Goal: Information Seeking & Learning: Learn about a topic

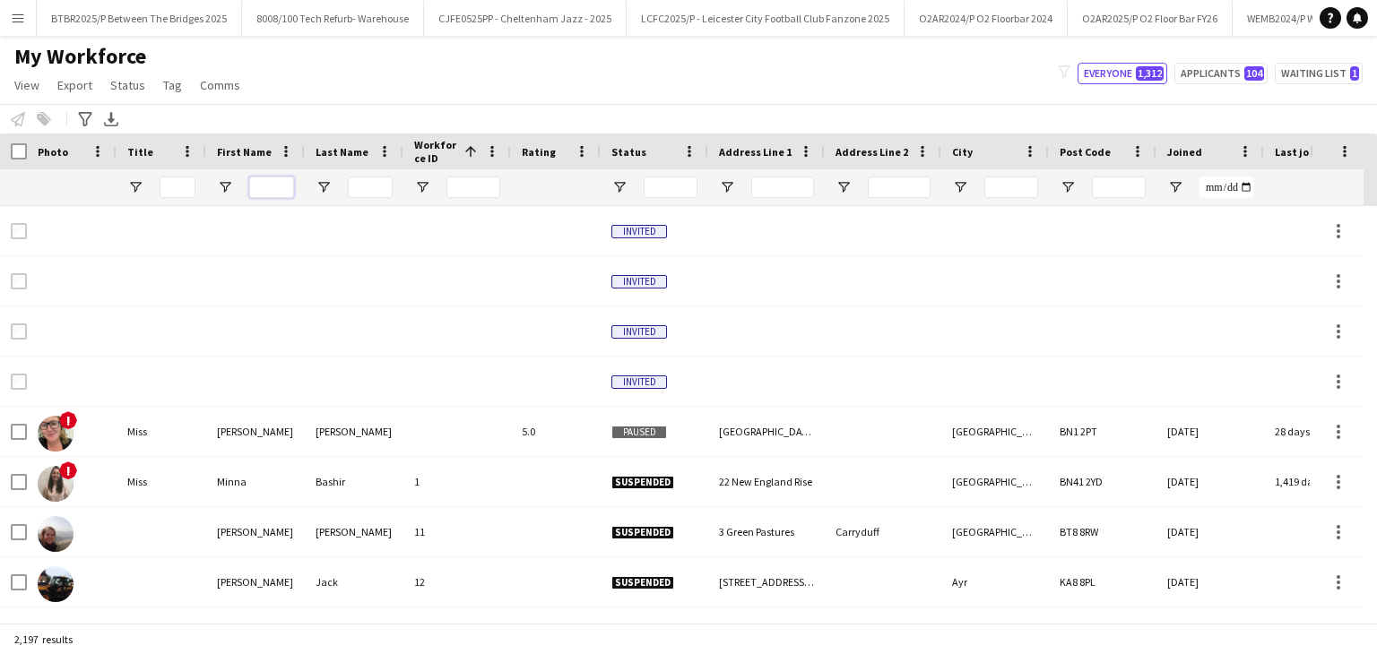
click at [286, 189] on input "First Name Filter Input" at bounding box center [271, 188] width 45 height 22
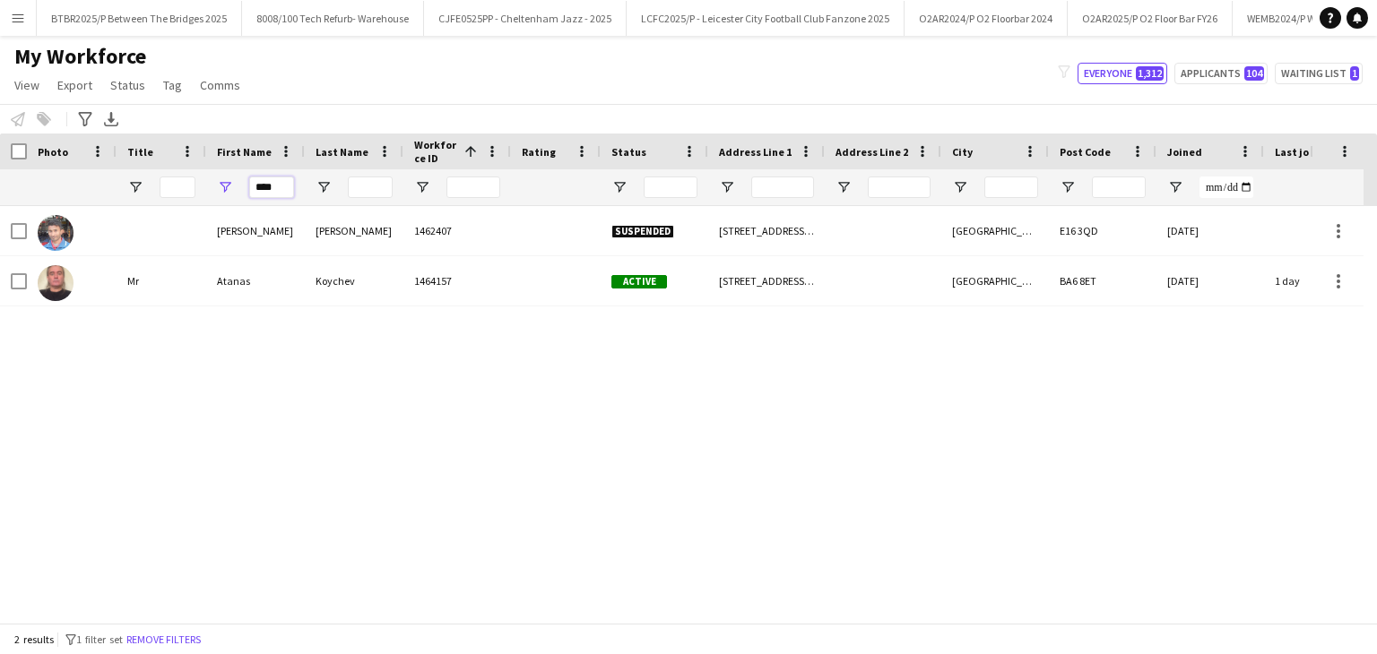
type input "****"
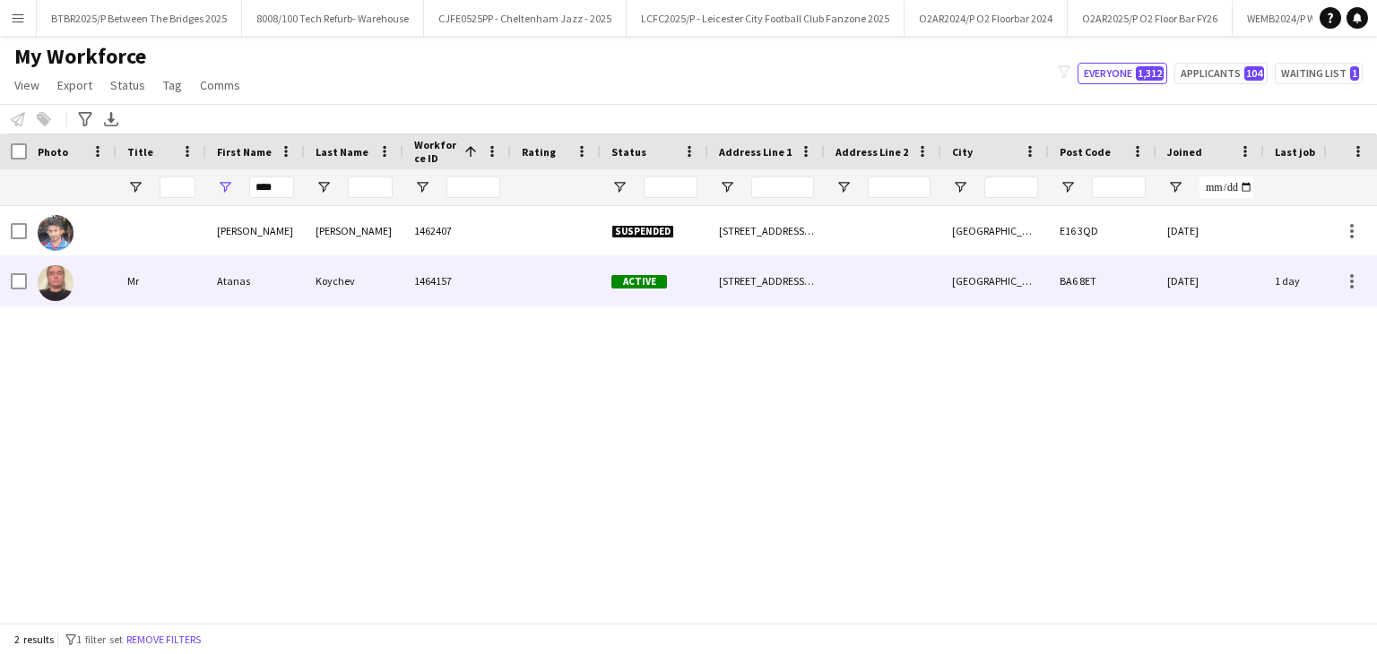
click at [394, 273] on div "Koychev" at bounding box center [354, 280] width 99 height 49
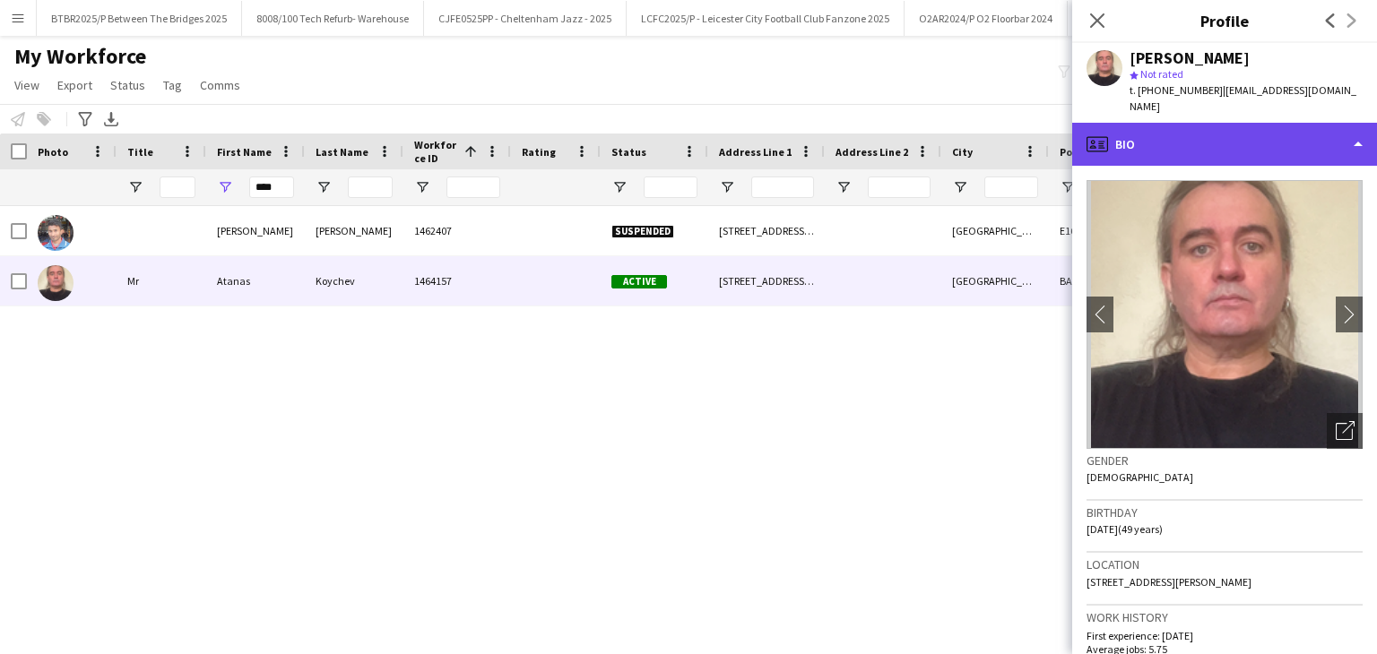
click at [1230, 126] on div "profile Bio" at bounding box center [1224, 144] width 305 height 43
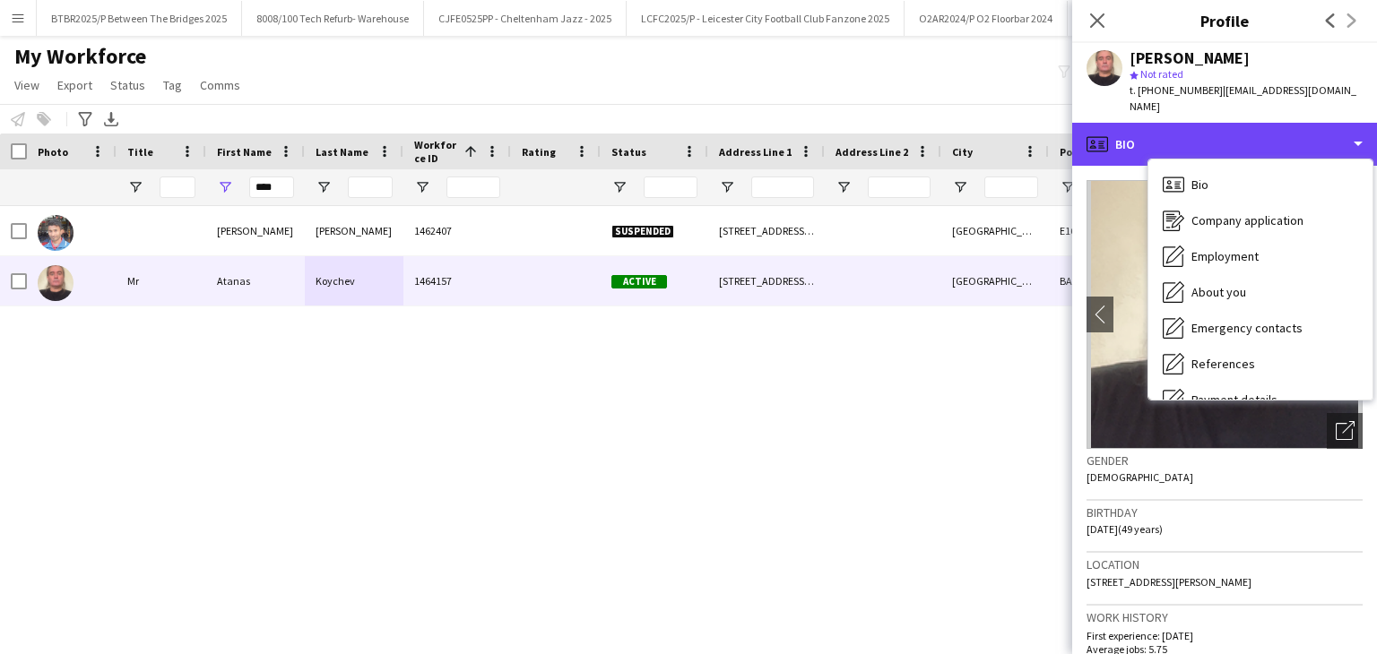
scroll to position [240, 0]
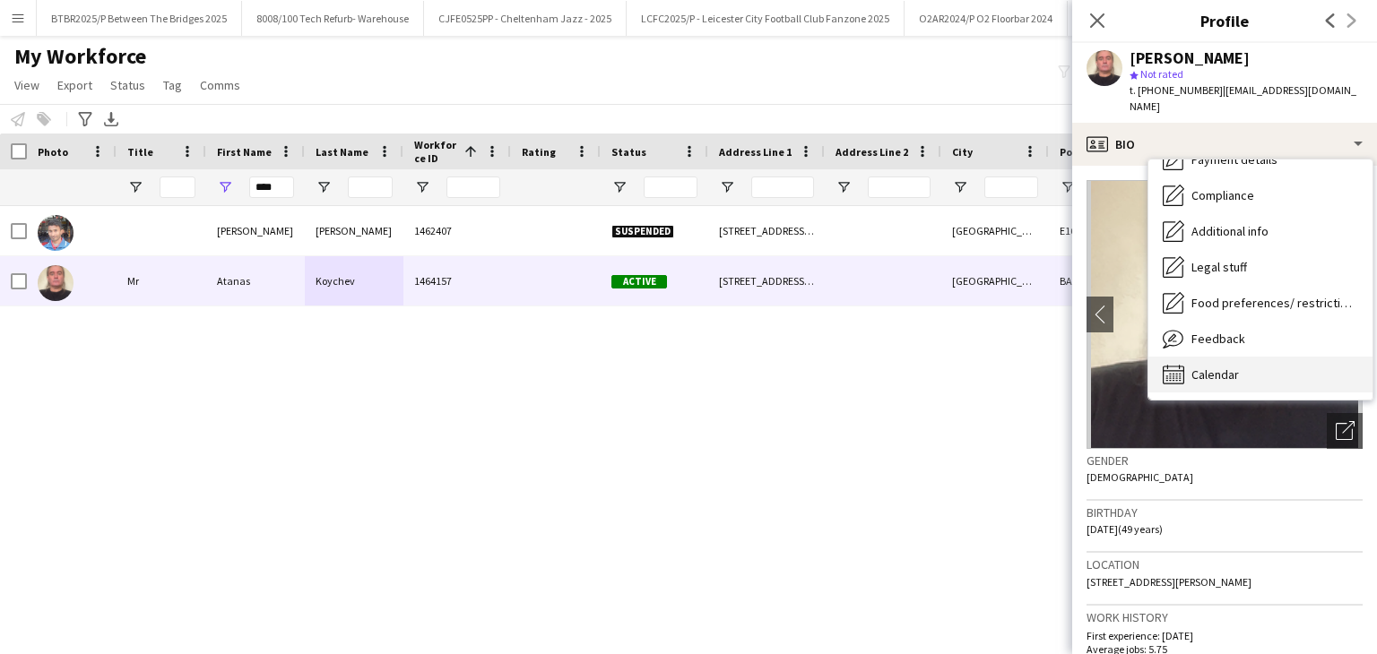
click at [1265, 357] on div "Calendar Calendar" at bounding box center [1260, 375] width 224 height 36
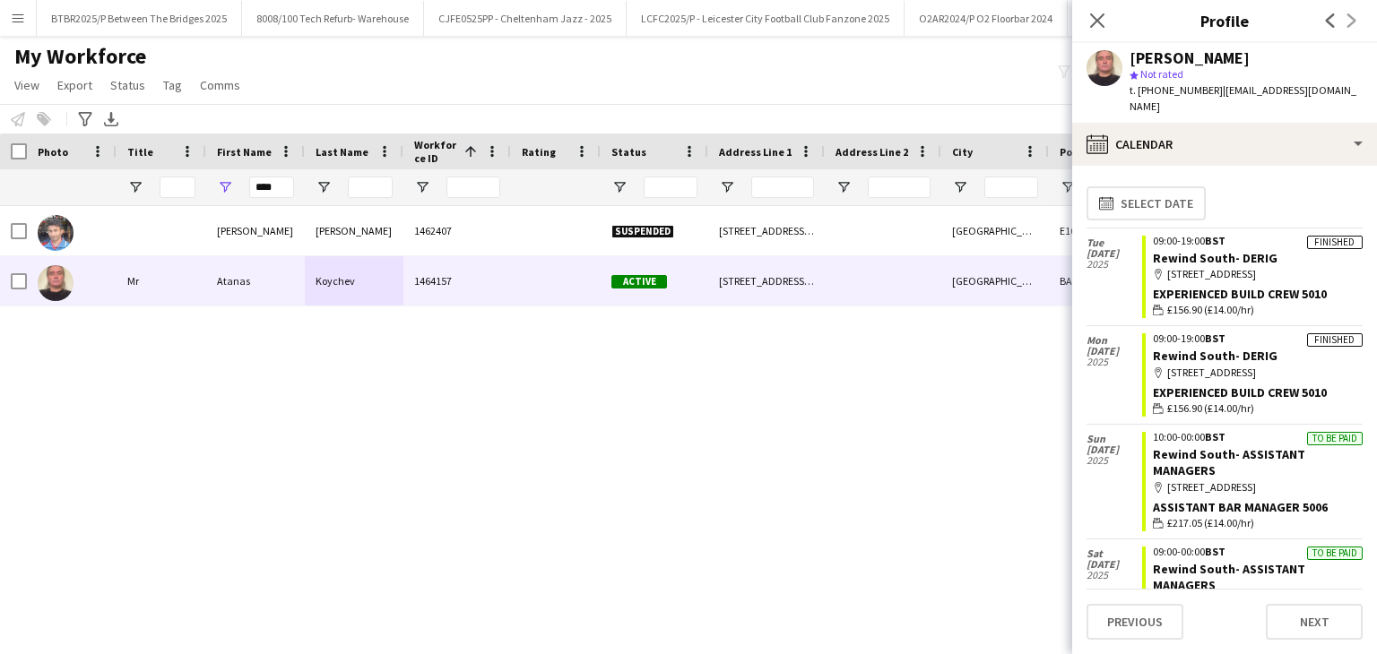
scroll to position [0, 0]
click at [1096, 11] on app-icon "Close pop-in" at bounding box center [1098, 21] width 26 height 26
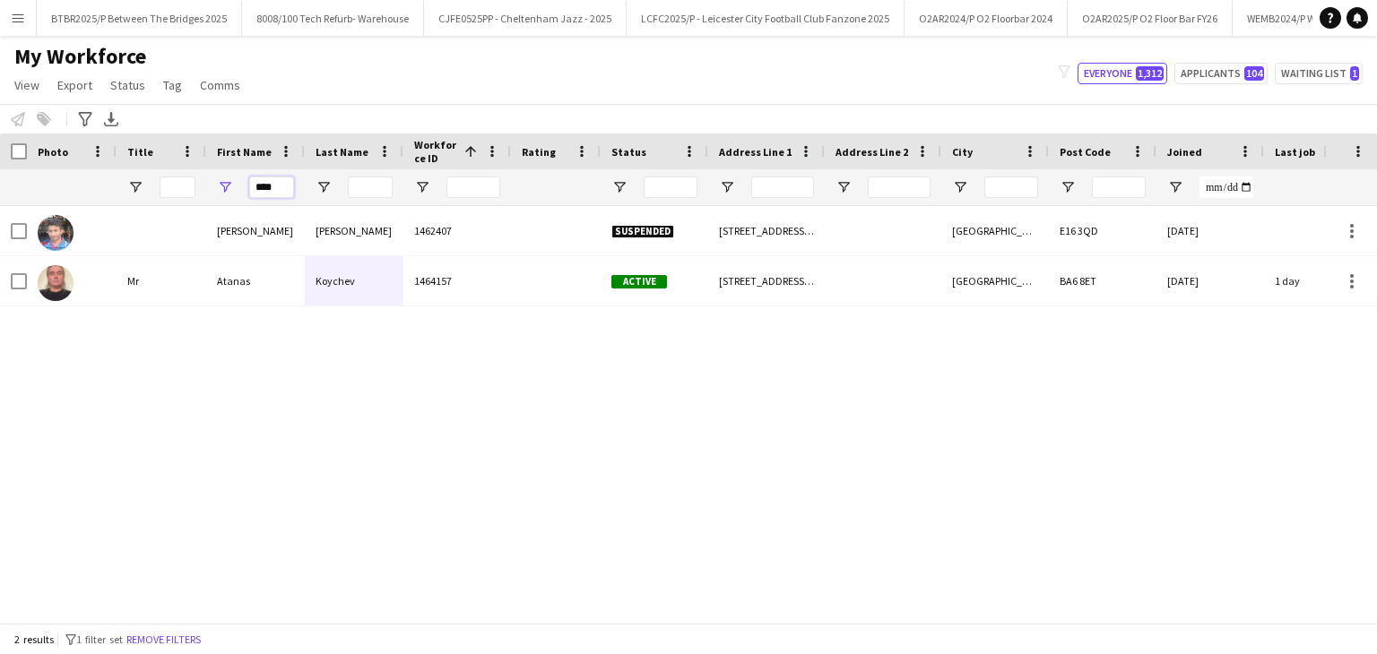
click at [265, 185] on input "****" at bounding box center [271, 188] width 45 height 22
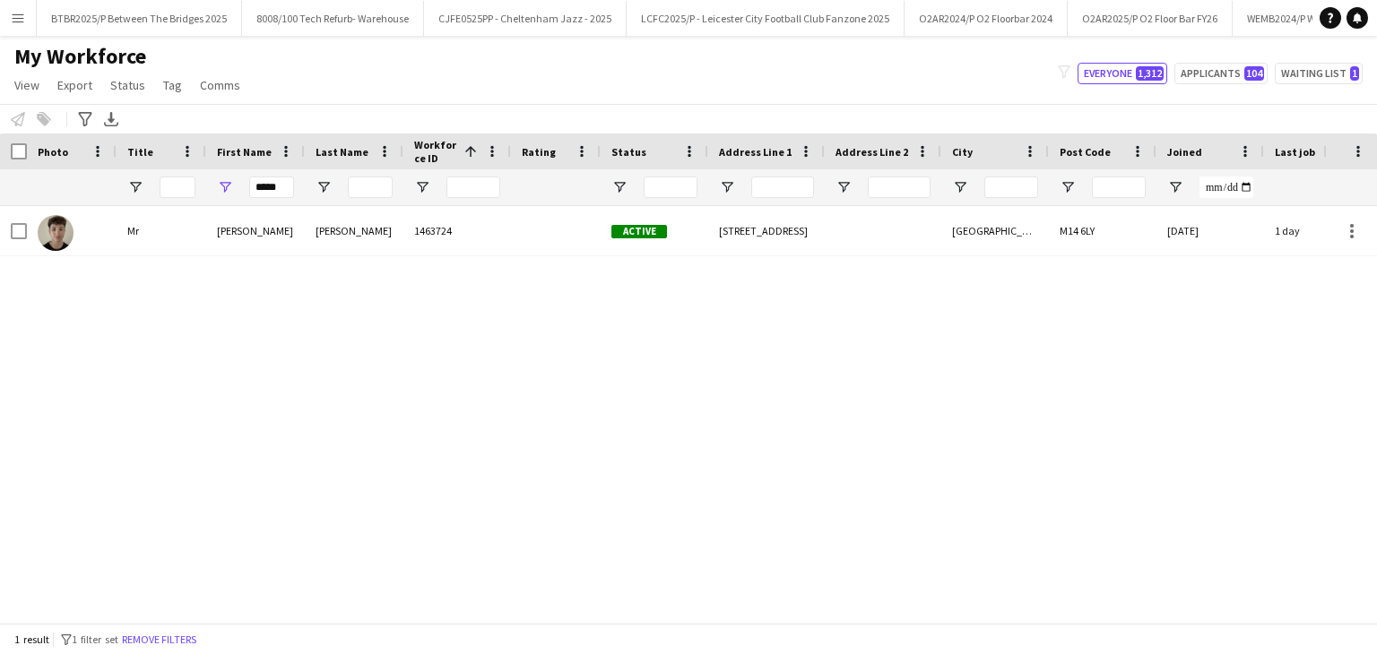
click at [506, 264] on div "[PERSON_NAME] 1463724 Active [STREET_ADDRESS] [DATE] 1 day 18 [EMAIL_ADDRESS][D…" at bounding box center [661, 407] width 1323 height 403
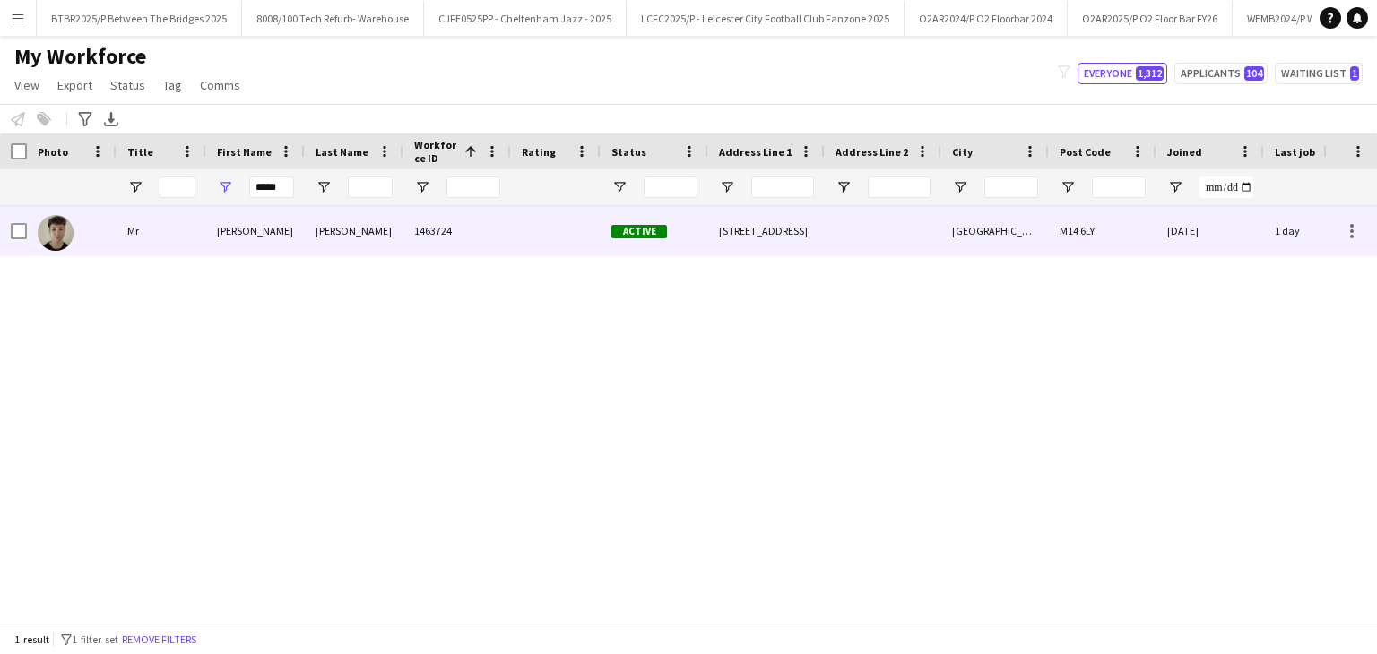
click at [504, 245] on div "1463724" at bounding box center [457, 230] width 108 height 49
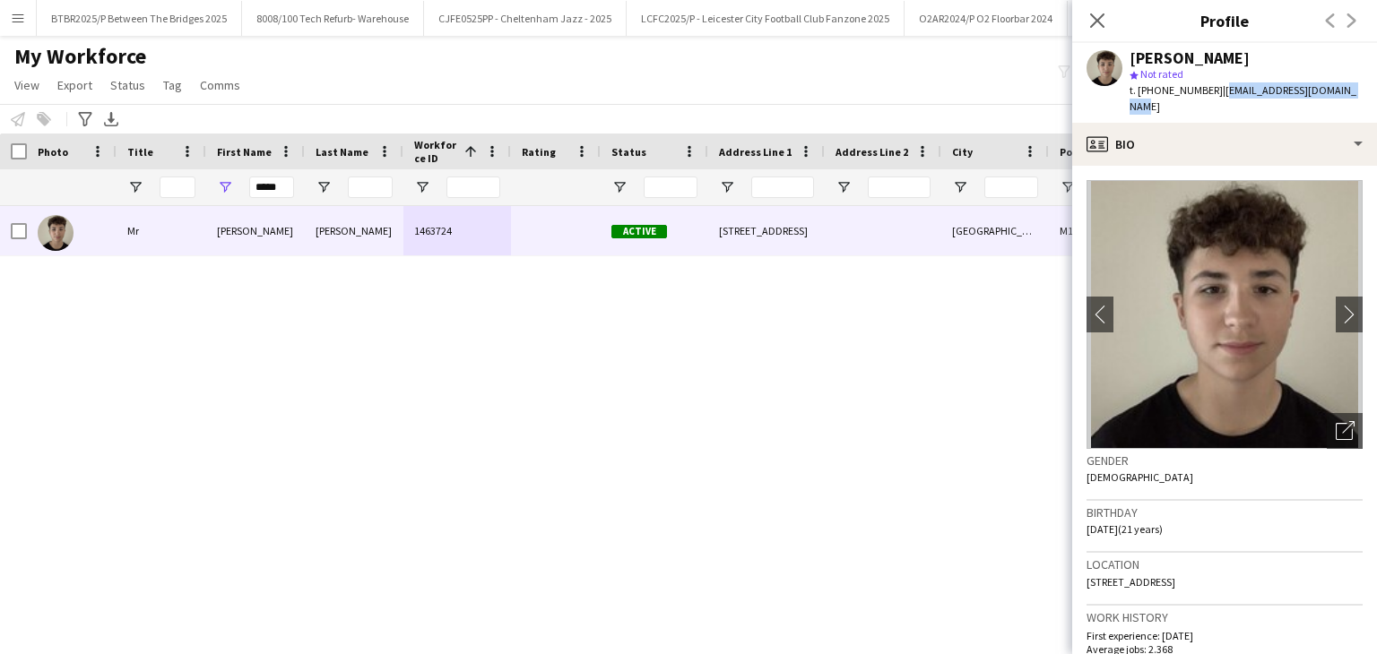
drag, startPoint x: 1348, startPoint y: 89, endPoint x: 1214, endPoint y: 92, distance: 133.6
click at [1214, 92] on div "[PERSON_NAME] star Not rated t. [PHONE_NUMBER] | [EMAIL_ADDRESS][DOMAIN_NAME]" at bounding box center [1224, 83] width 305 height 80
copy span "[EMAIL_ADDRESS][DOMAIN_NAME]"
click at [1259, 76] on div "star Not rated" at bounding box center [1245, 74] width 233 height 16
click at [1103, 12] on icon "Close pop-in" at bounding box center [1096, 20] width 17 height 17
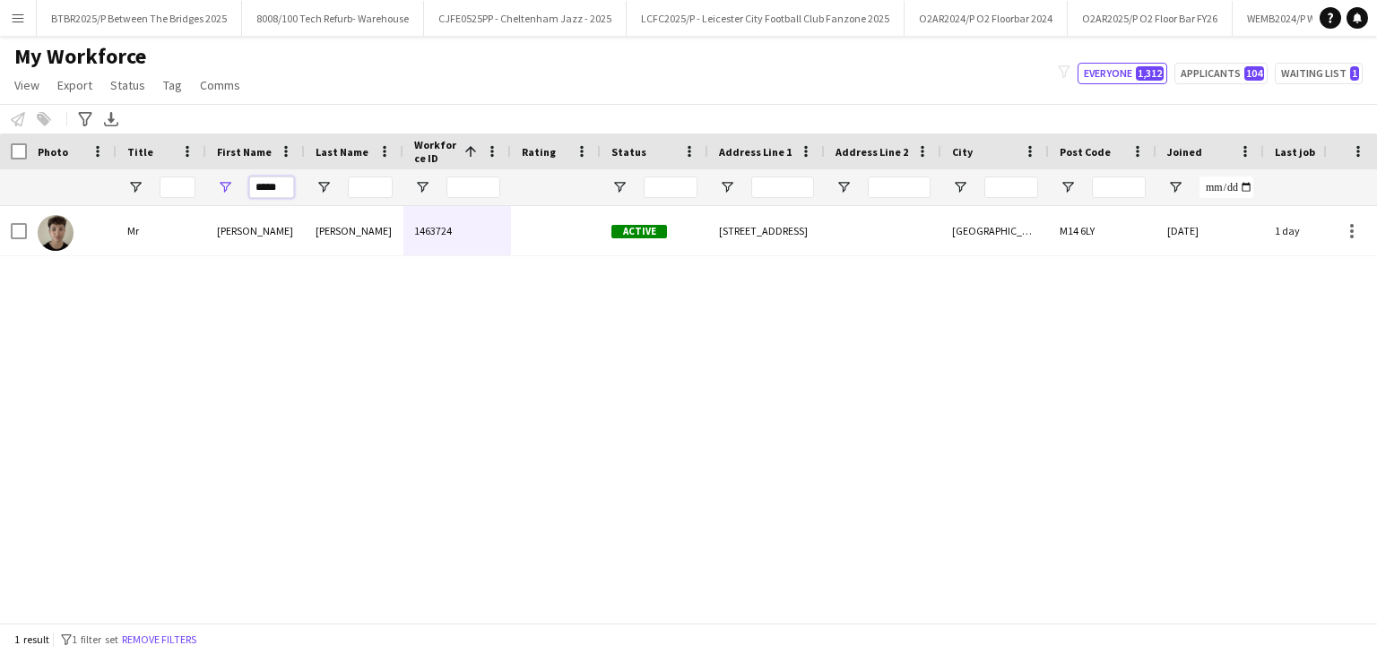
click at [269, 187] on input "*****" at bounding box center [271, 188] width 45 height 22
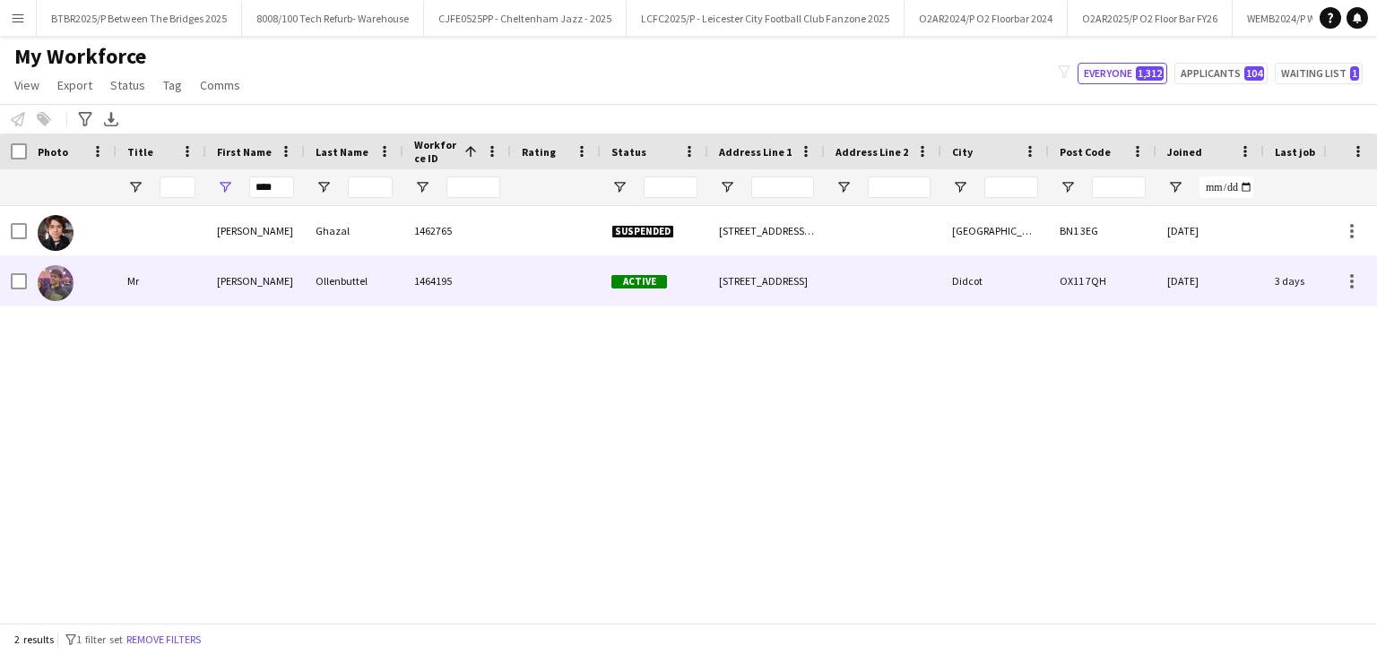
click at [314, 268] on div "Ollenbuttel" at bounding box center [354, 280] width 99 height 49
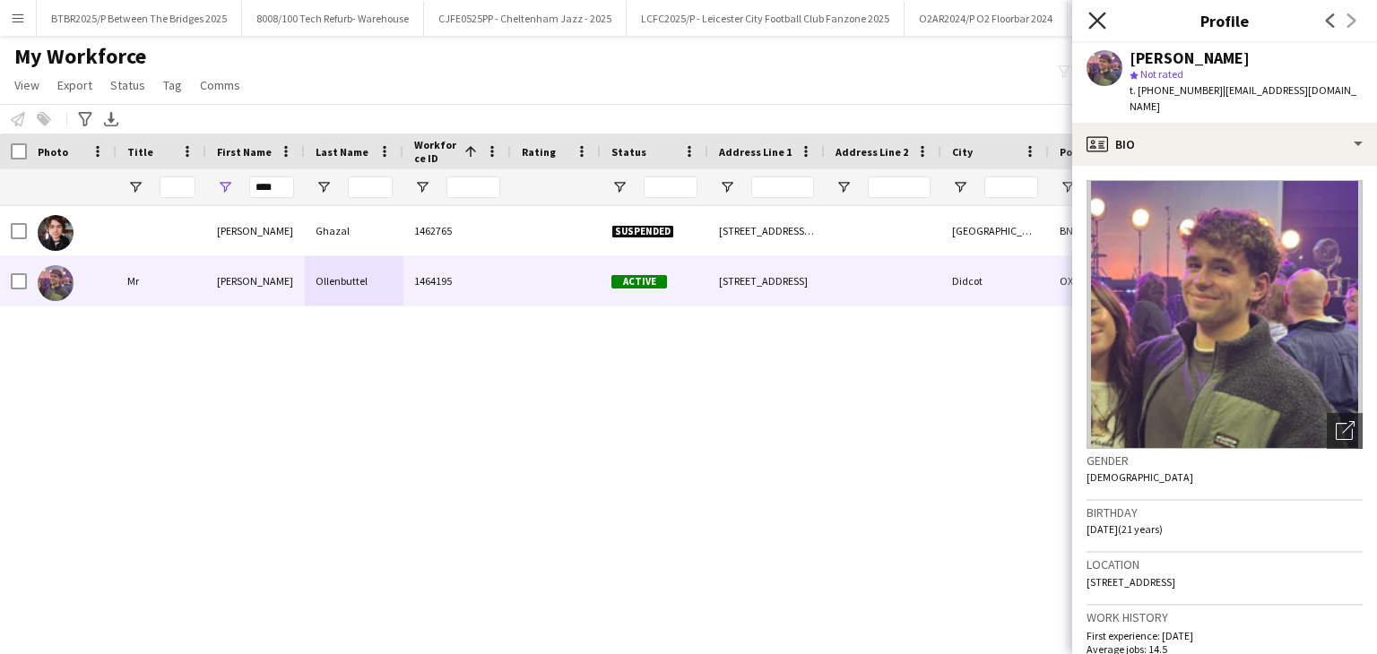
click at [1100, 17] on icon at bounding box center [1096, 20] width 17 height 17
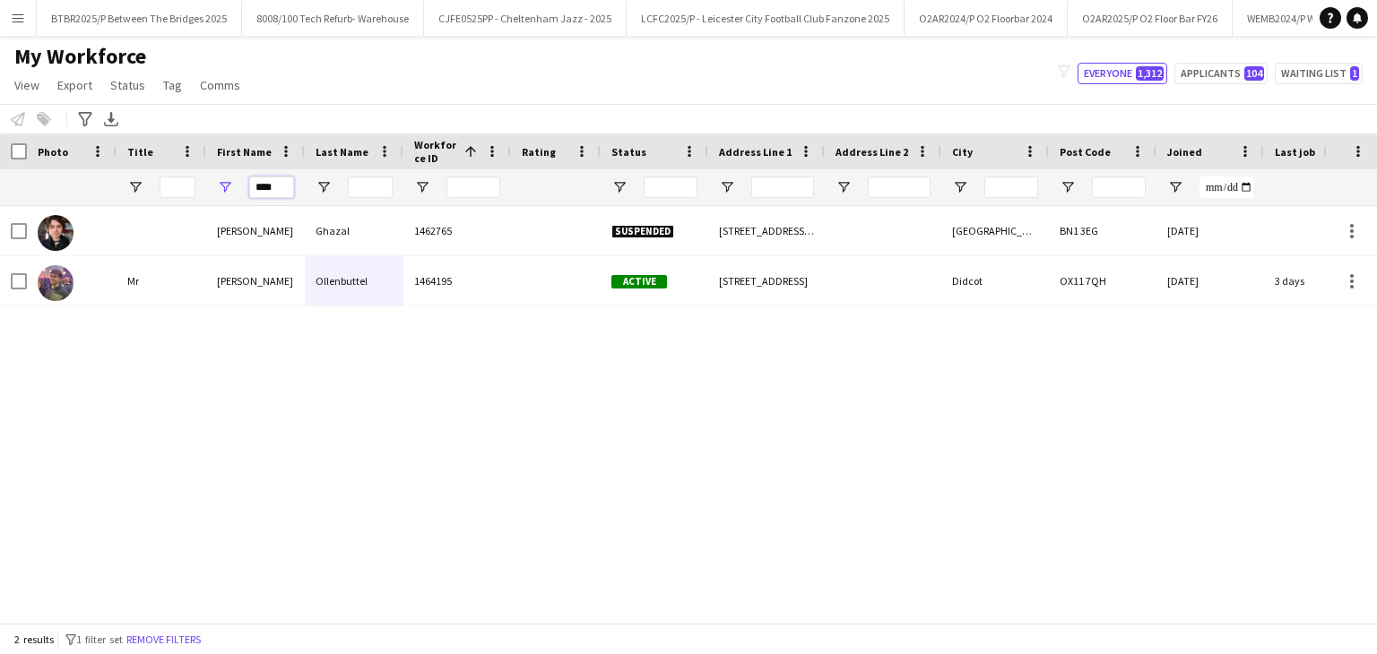
click at [264, 192] on input "****" at bounding box center [271, 188] width 45 height 22
type input "*****"
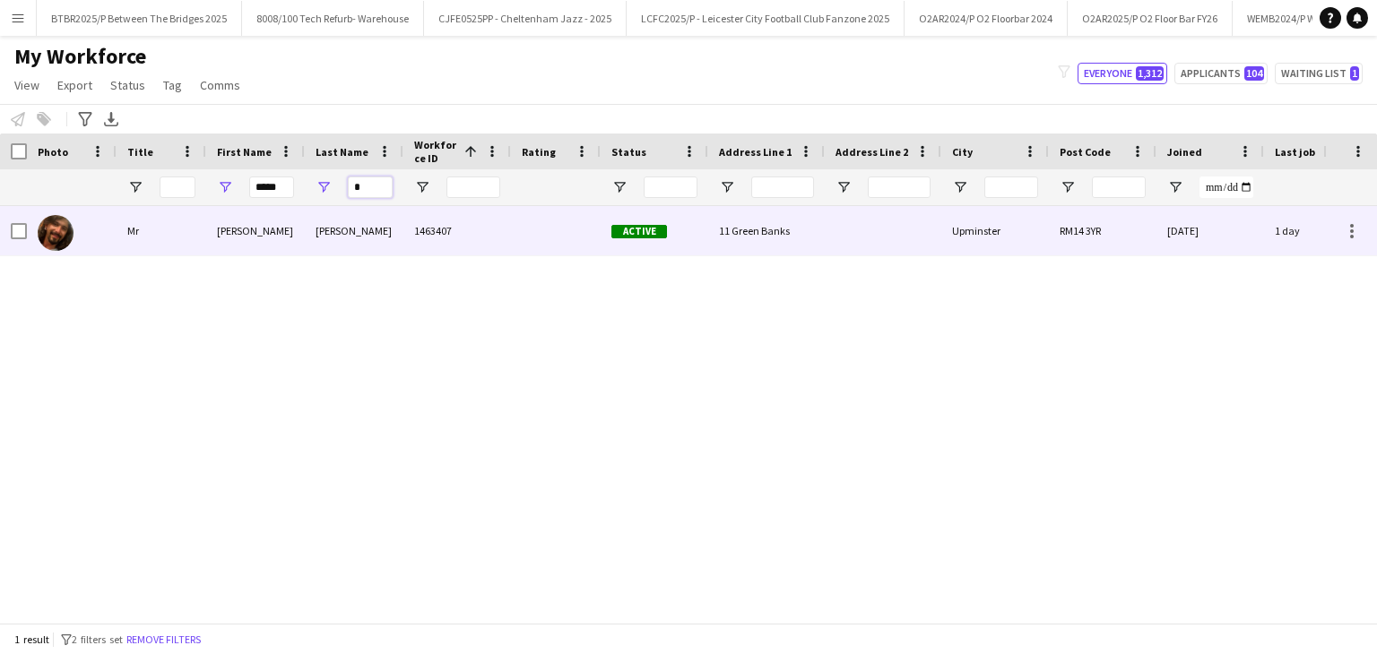
type input "*"
click at [448, 243] on div "1463407" at bounding box center [457, 230] width 108 height 49
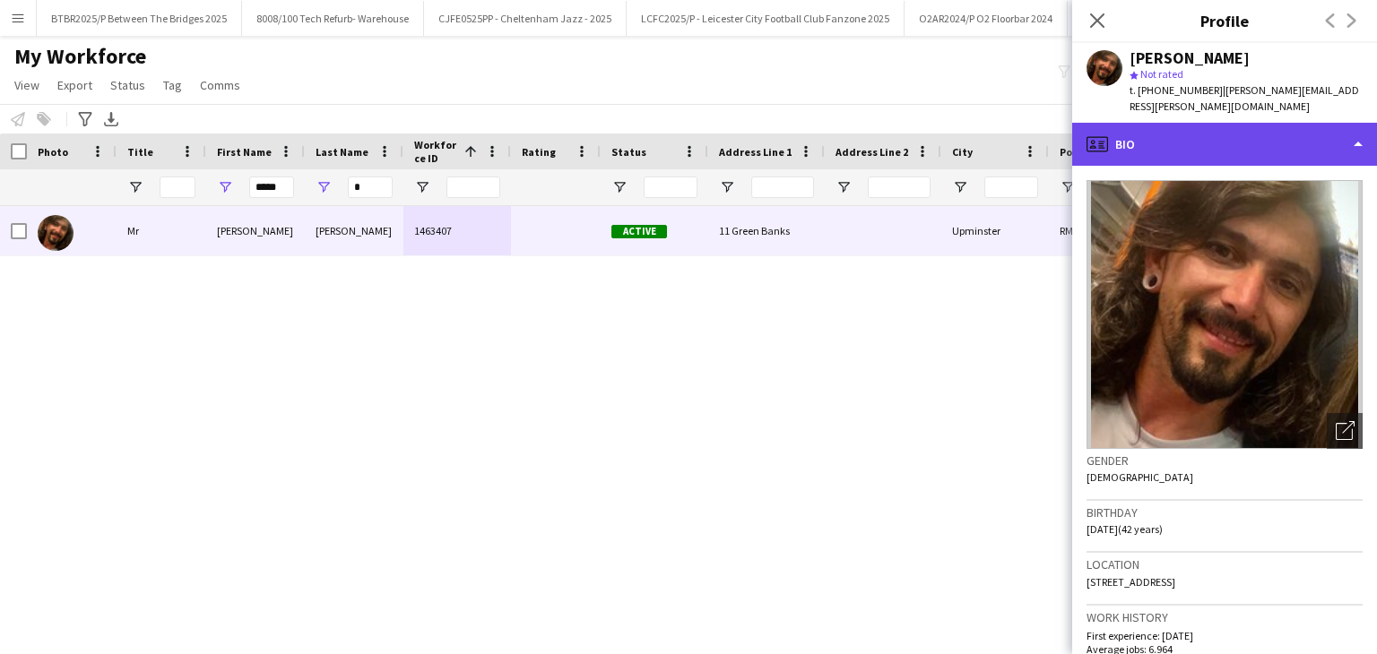
click at [1242, 124] on div "profile Bio" at bounding box center [1224, 144] width 305 height 43
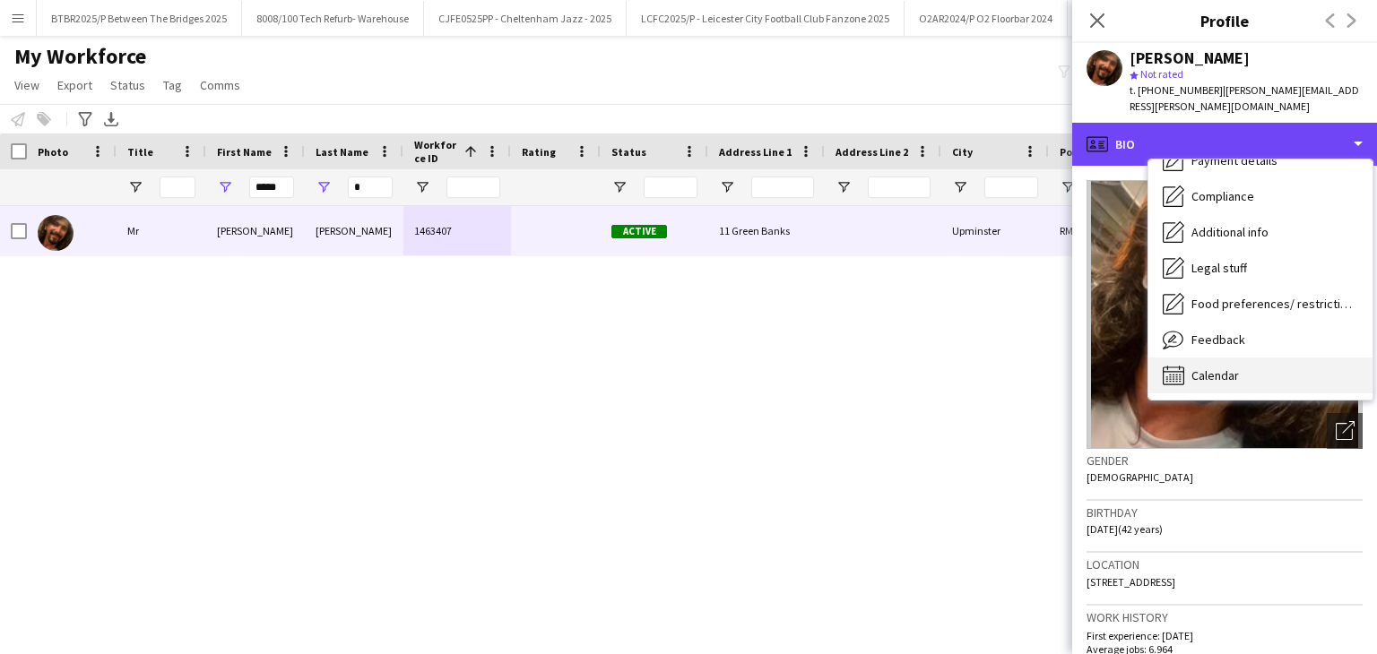
scroll to position [240, 0]
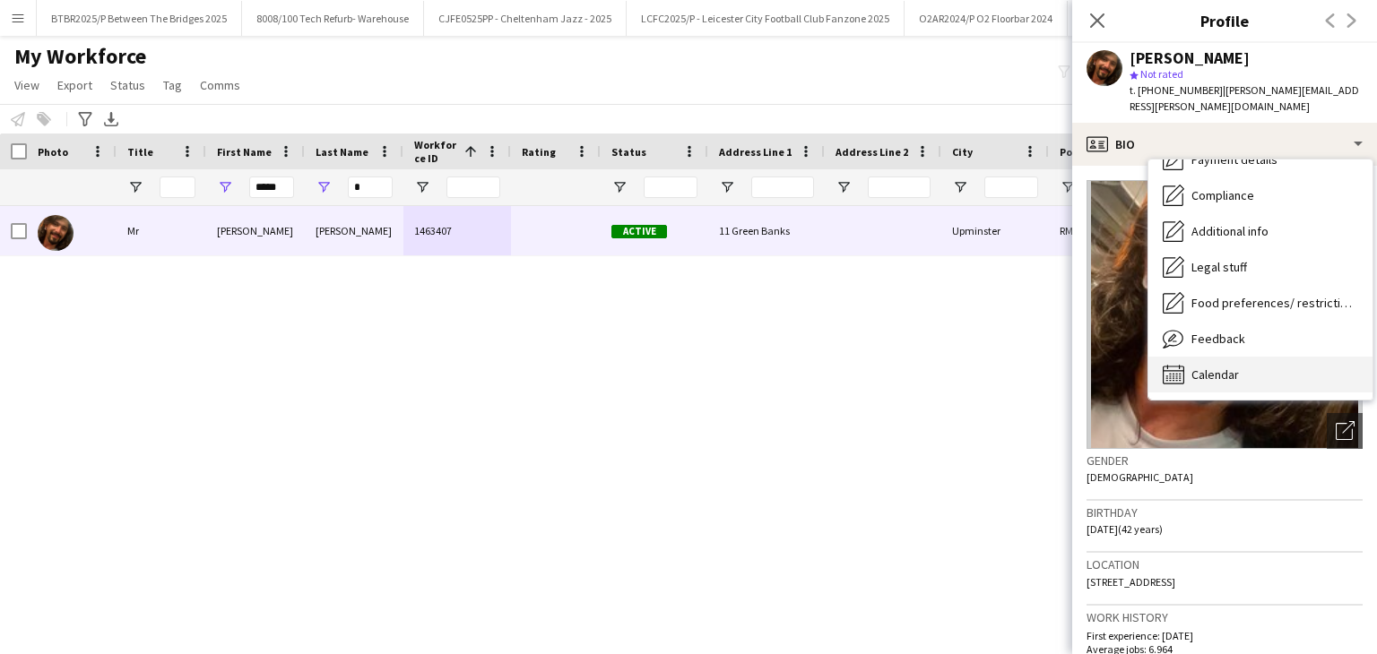
click at [1258, 365] on div "Calendar Calendar" at bounding box center [1260, 375] width 224 height 36
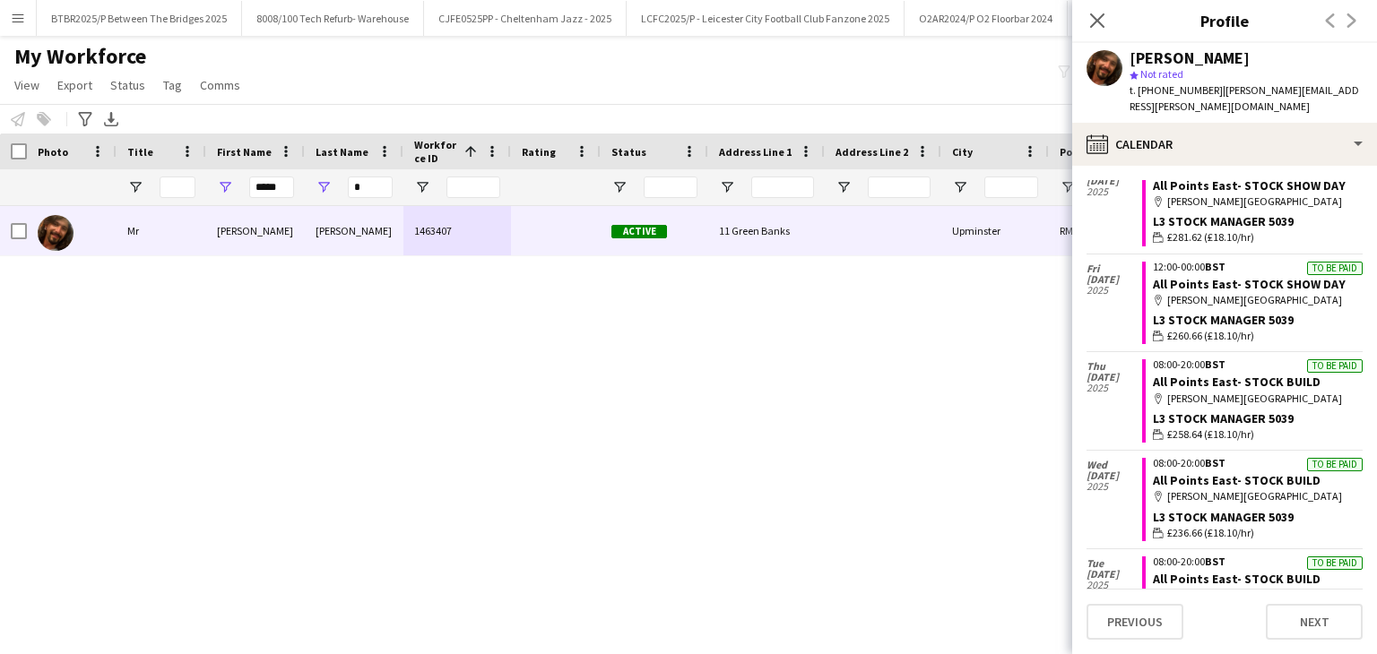
scroll to position [1076, 0]
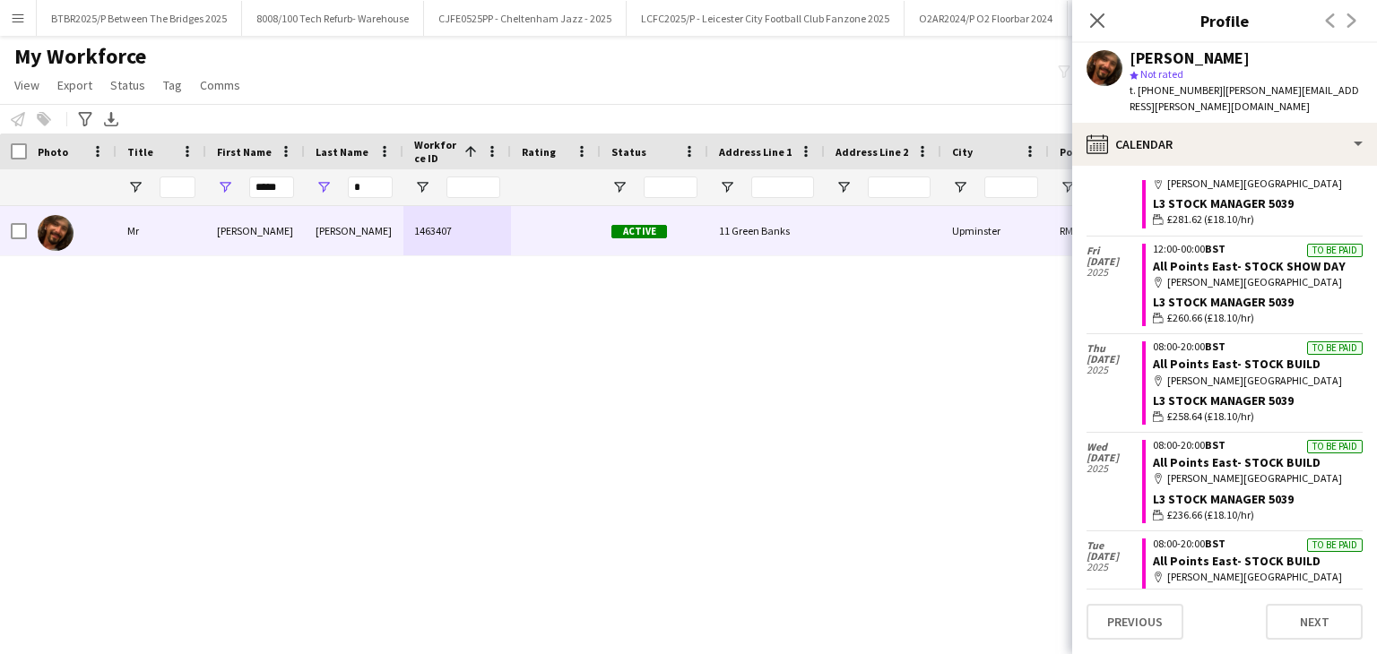
click at [27, 12] on button "Menu" at bounding box center [18, 18] width 36 height 36
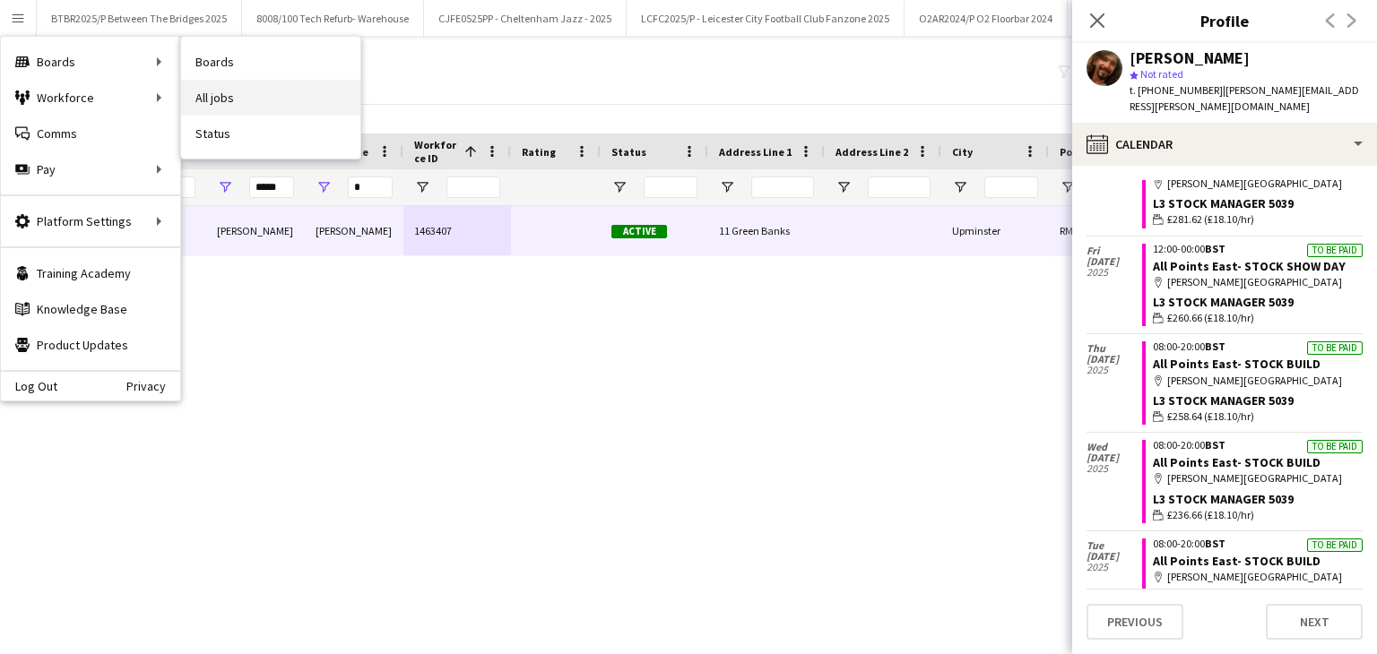
click at [280, 85] on link "All jobs" at bounding box center [270, 98] width 179 height 36
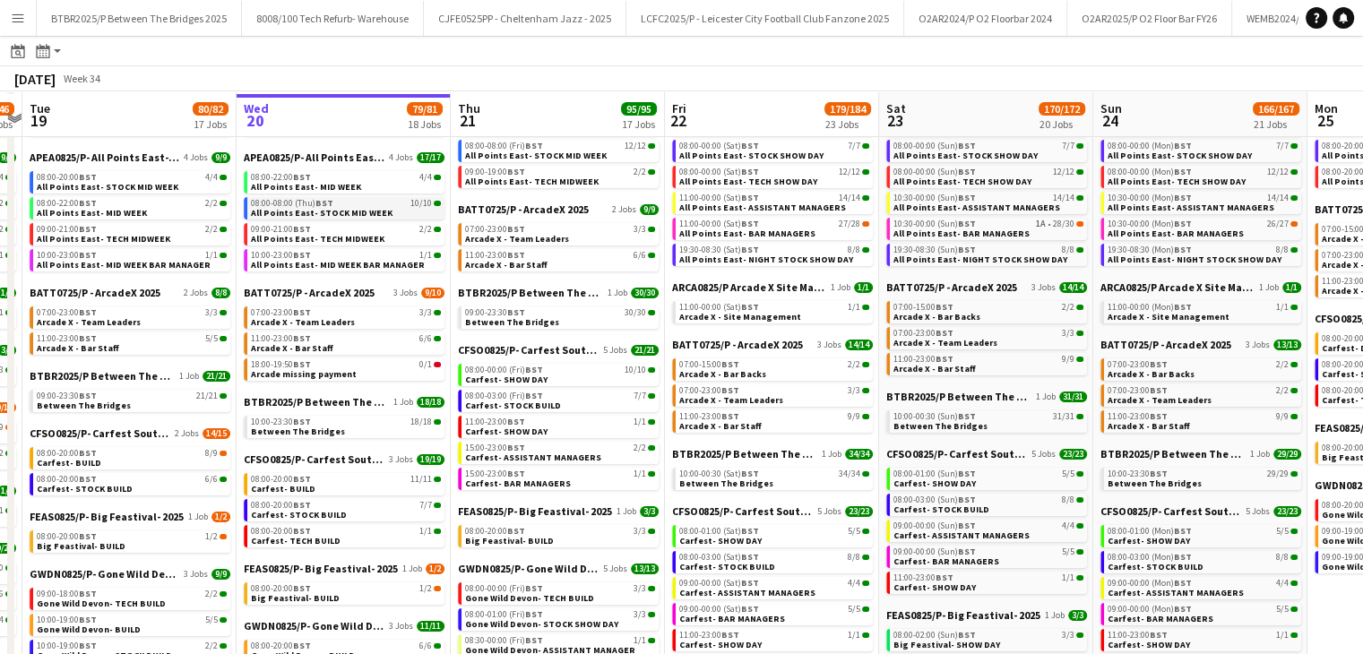
scroll to position [102, 0]
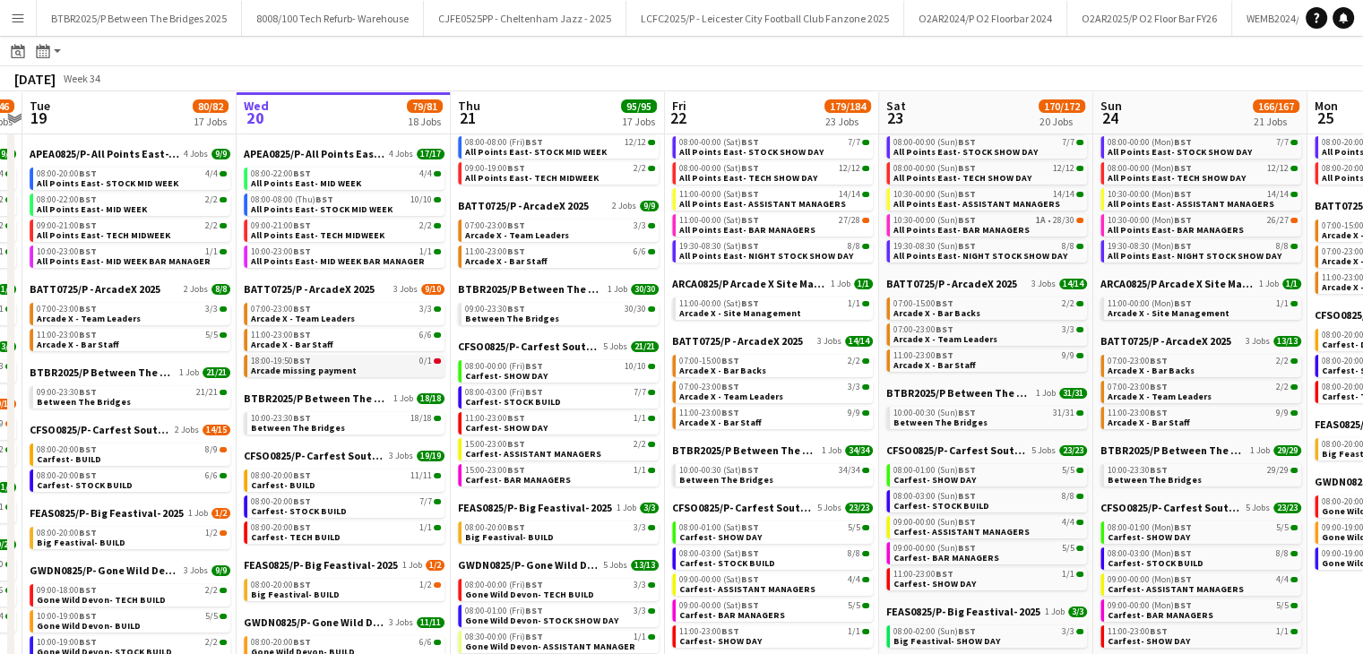
click at [382, 367] on link "18:00-19:50 BST 0/1 Arcade missing payment" at bounding box center [346, 365] width 190 height 21
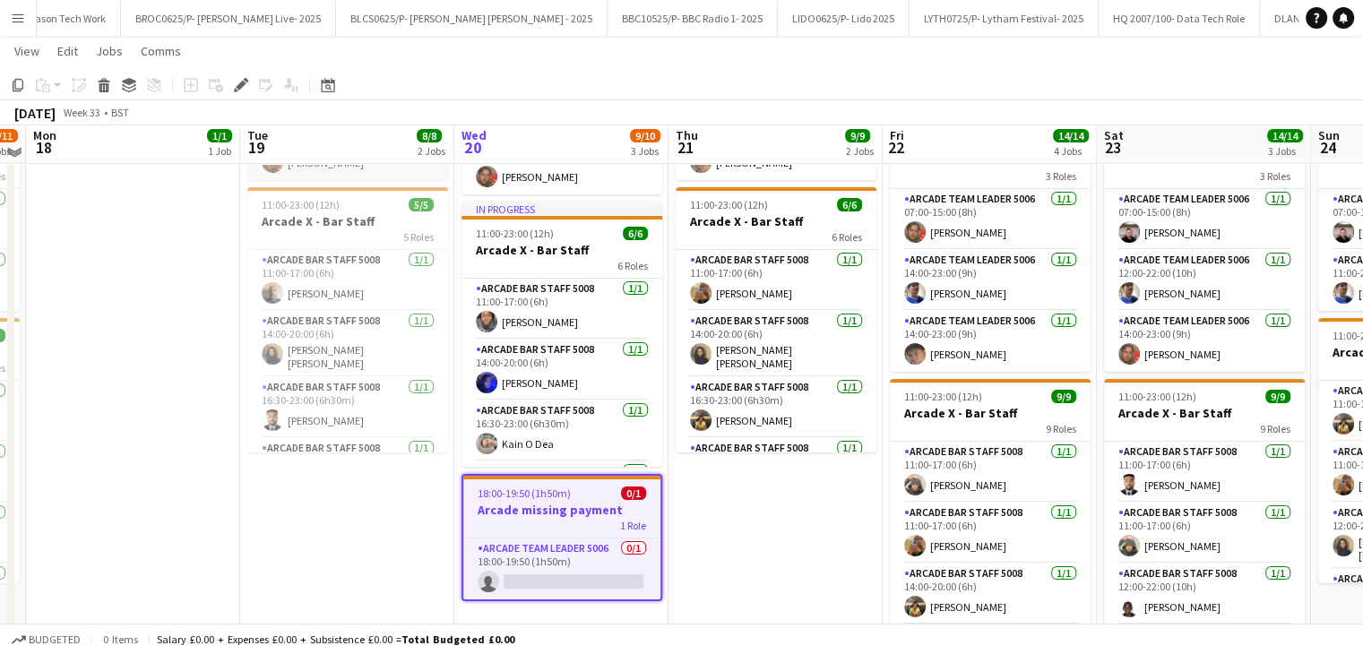
scroll to position [269, 0]
